Goal: Communication & Community: Answer question/provide support

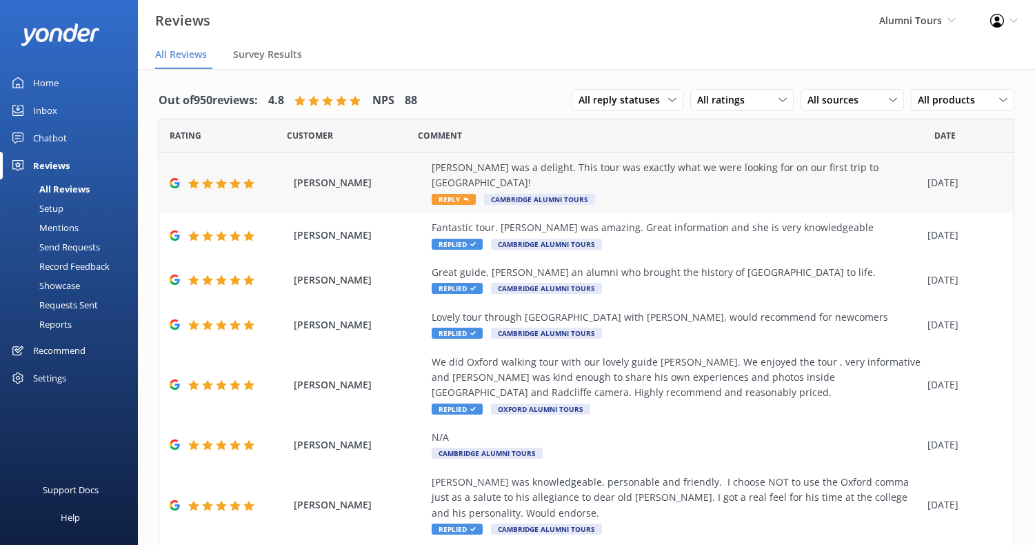
click at [642, 174] on div "[PERSON_NAME] was a delight. This tour was exactly what we were looking for on …" at bounding box center [676, 175] width 489 height 31
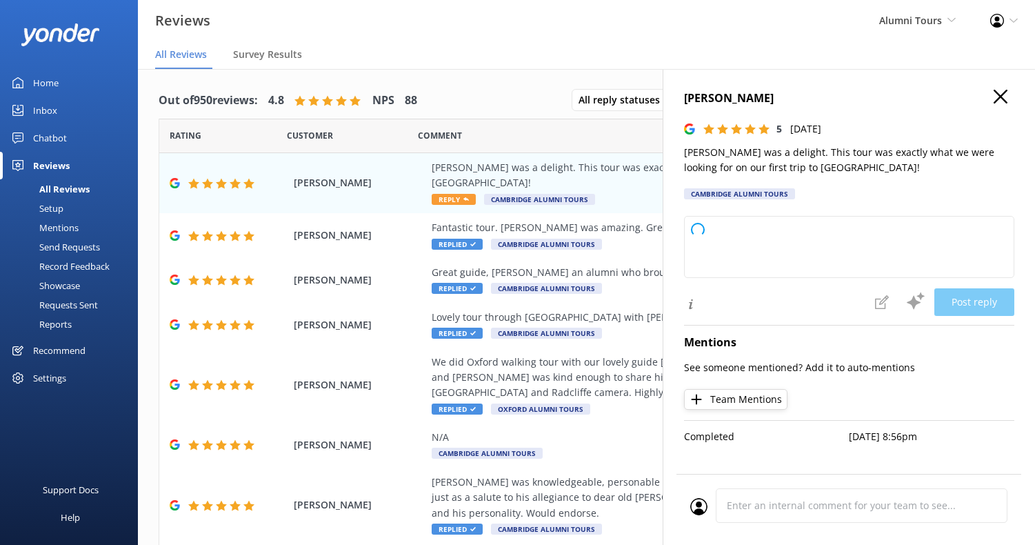
type textarea "We’re delighted to hear that [PERSON_NAME] made such a positive impression and …"
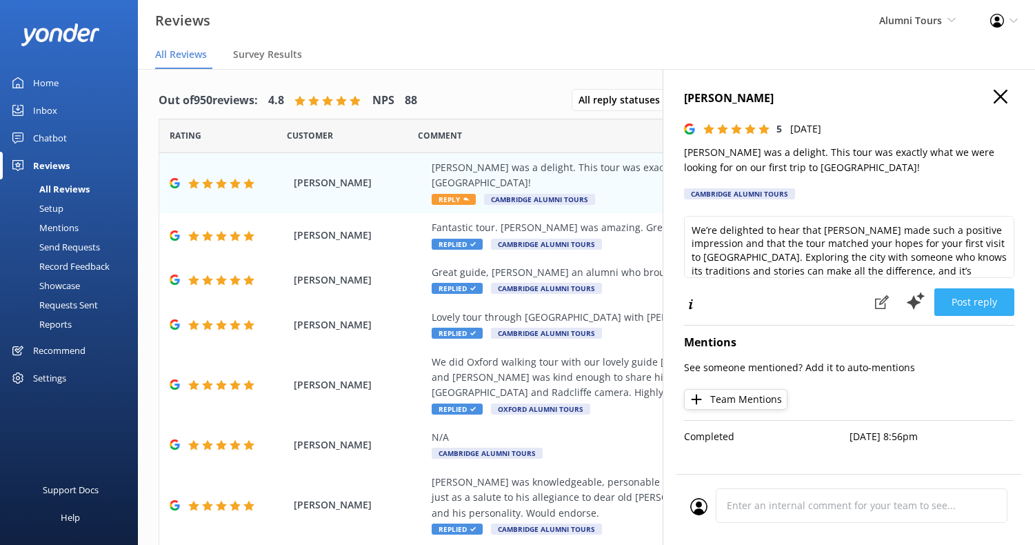
click at [971, 298] on button "Post reply" at bounding box center [974, 302] width 80 height 28
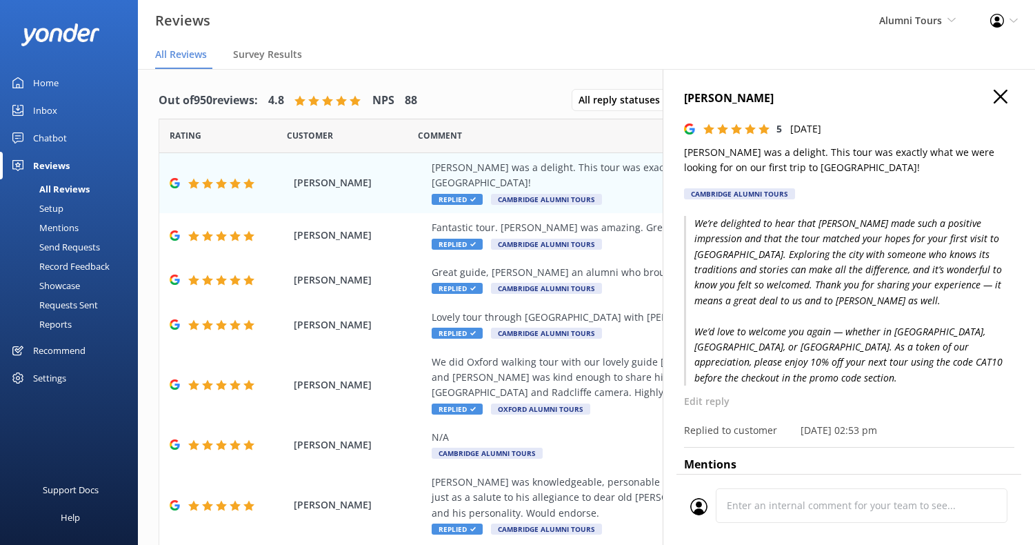
click at [73, 75] on link "Home" at bounding box center [69, 83] width 138 height 28
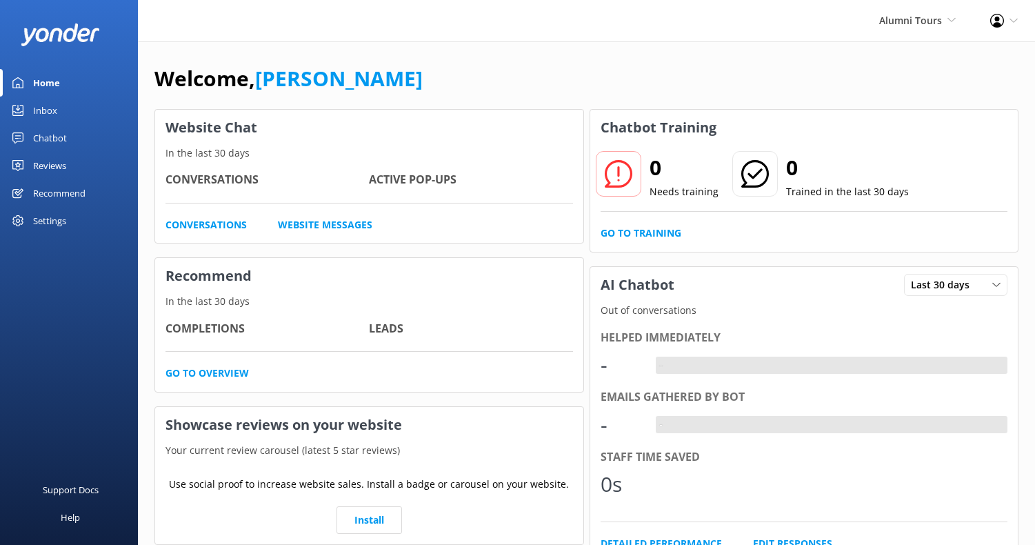
click at [46, 81] on div "Home" at bounding box center [46, 83] width 27 height 28
